Goal: Task Accomplishment & Management: Manage account settings

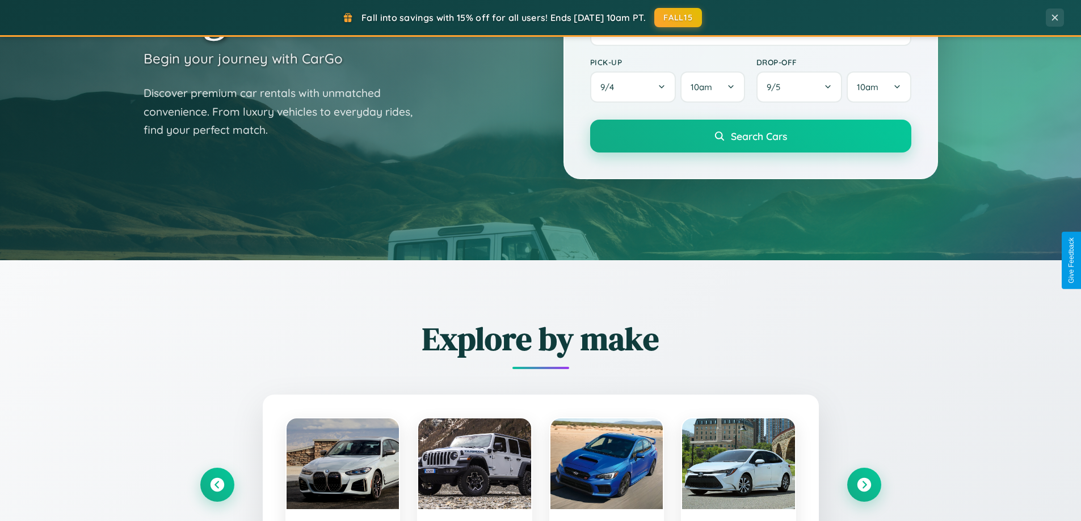
scroll to position [781, 0]
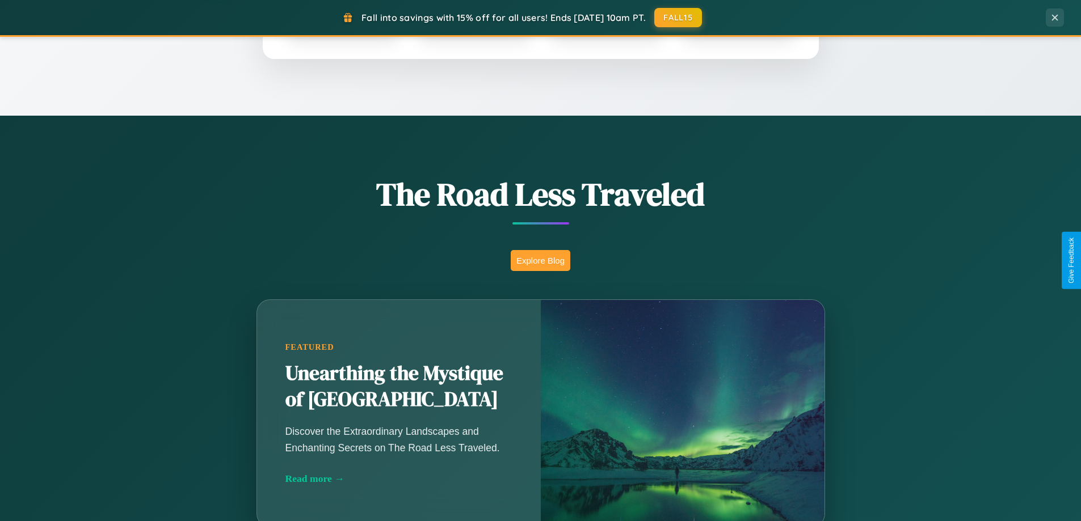
click at [540, 260] on button "Explore Blog" at bounding box center [541, 260] width 60 height 21
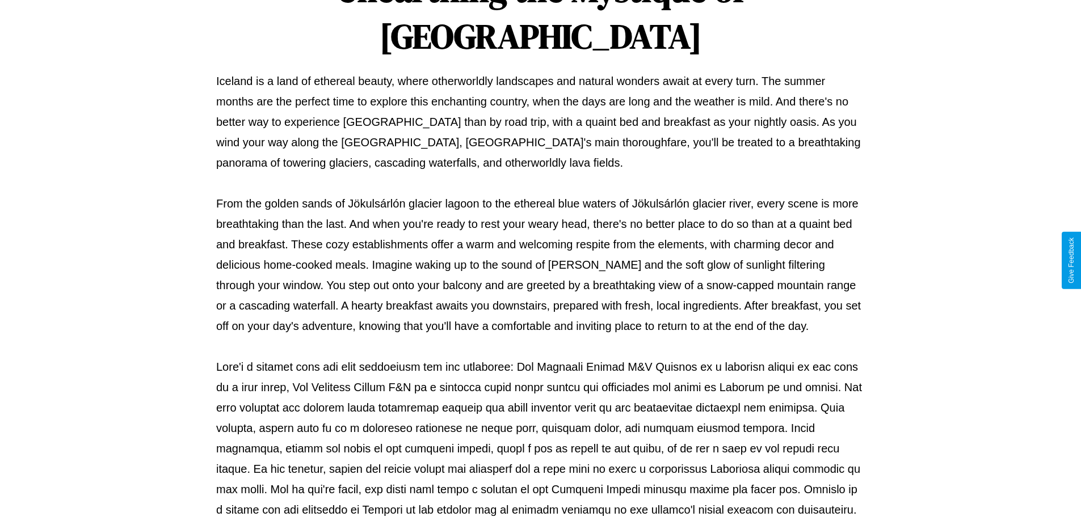
scroll to position [367, 0]
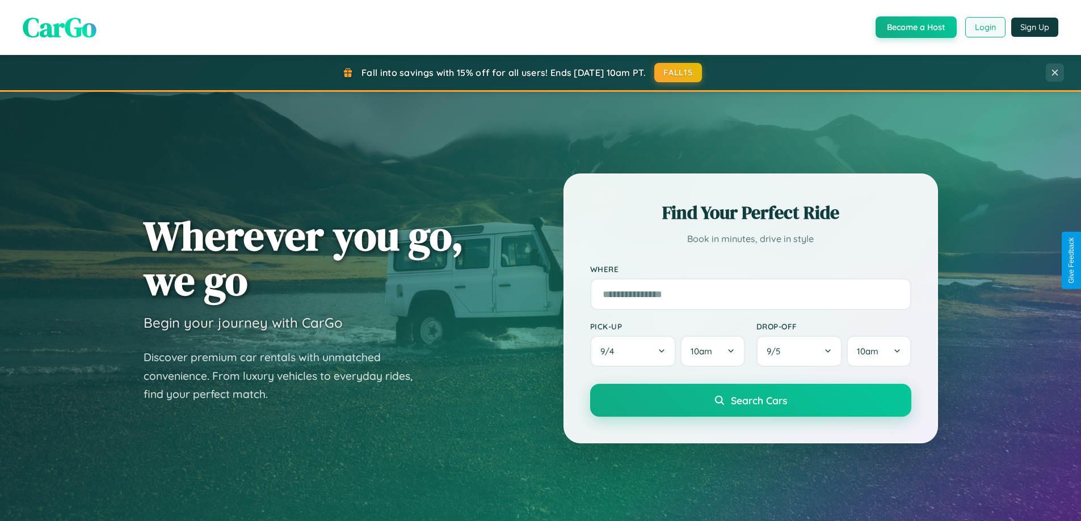
click at [984, 27] on button "Login" at bounding box center [985, 27] width 40 height 20
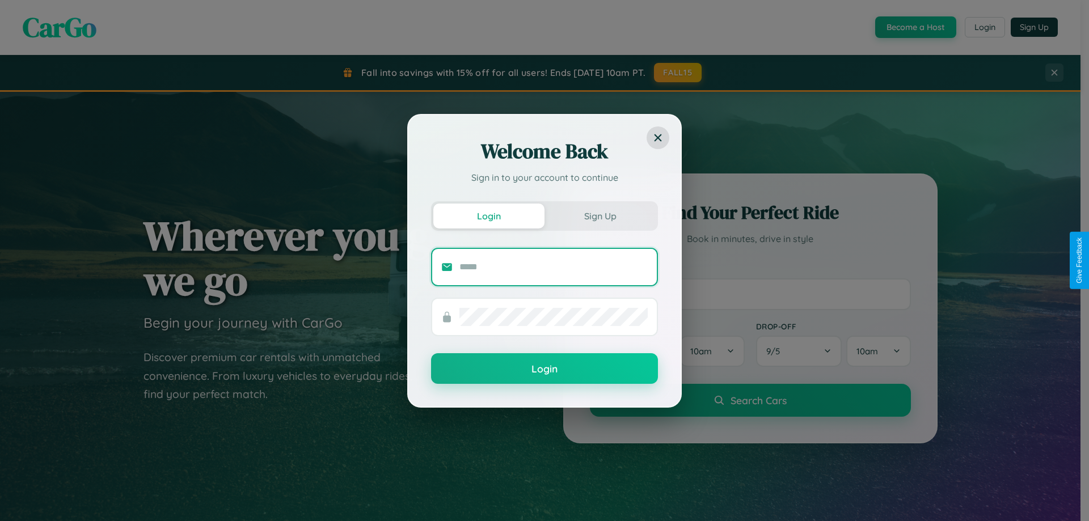
click at [554, 267] on input "text" at bounding box center [554, 267] width 188 height 18
type input "**********"
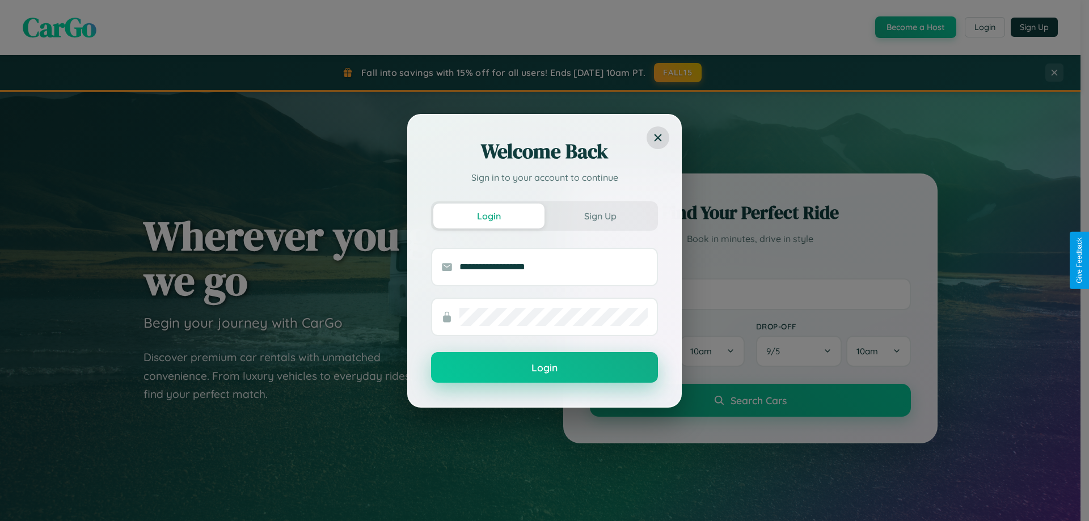
click at [545, 368] on button "Login" at bounding box center [544, 367] width 227 height 31
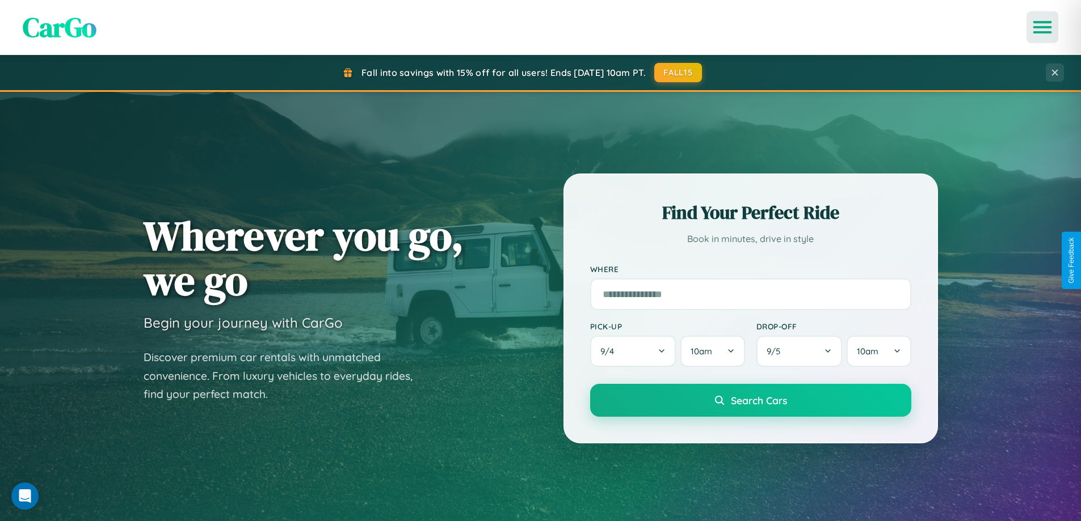
click at [1042, 27] on icon "Open menu" at bounding box center [1042, 27] width 16 height 10
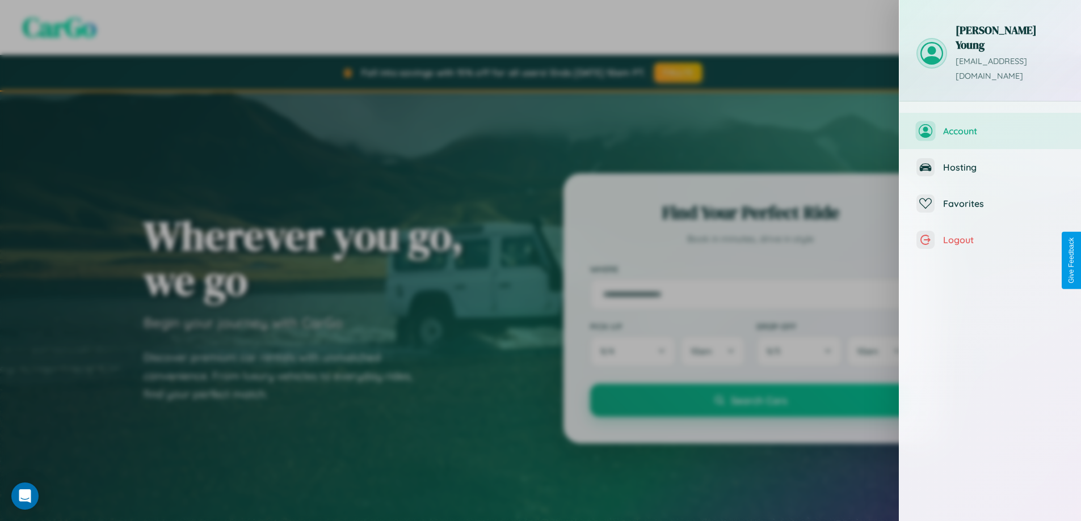
scroll to position [456, 0]
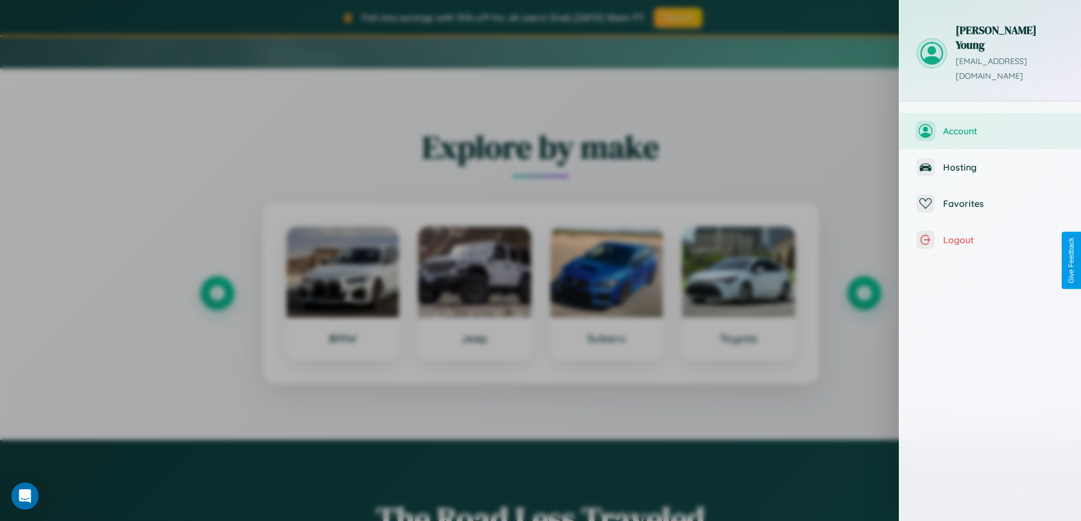
click at [1077, 113] on button "Account" at bounding box center [990, 131] width 182 height 36
